Goal: Find specific page/section: Find specific page/section

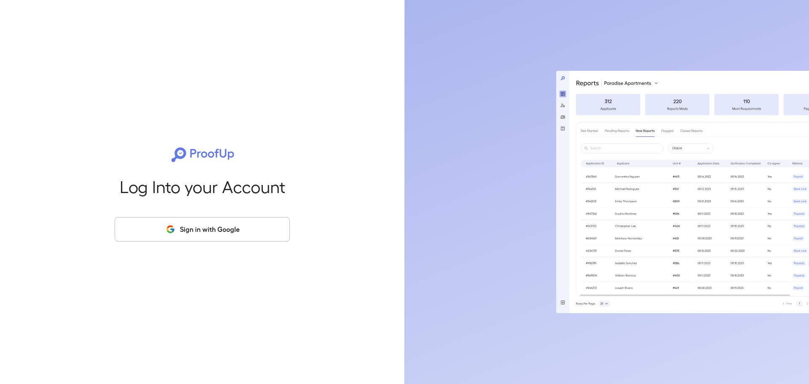
click at [244, 227] on button "Sign in with Google" at bounding box center [202, 229] width 175 height 24
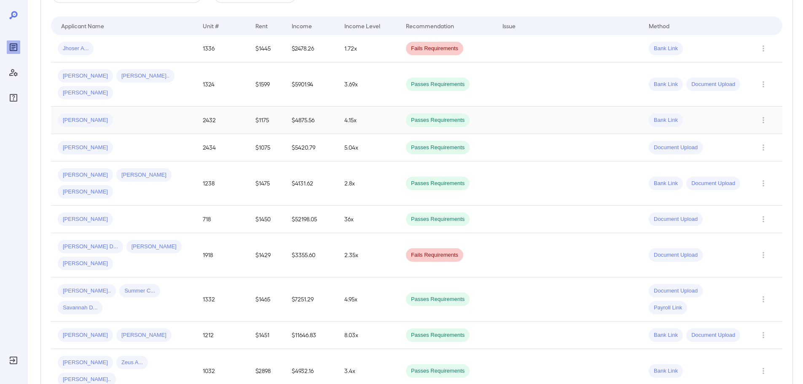
scroll to position [169, 0]
click at [142, 327] on div "Karla P... Edgar H..." at bounding box center [123, 333] width 131 height 13
